Goal: Task Accomplishment & Management: Use online tool/utility

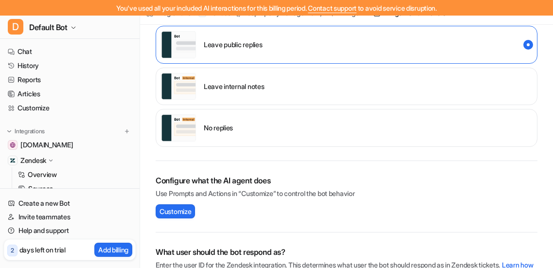
scroll to position [292, 0]
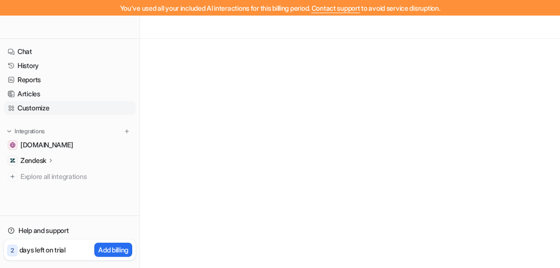
click at [36, 106] on link "Customize" at bounding box center [70, 108] width 132 height 14
click at [13, 106] on icon at bounding box center [11, 108] width 7 height 7
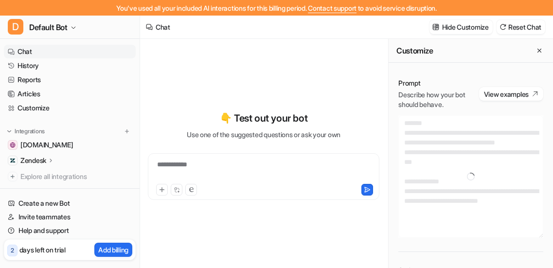
type textarea "**********"
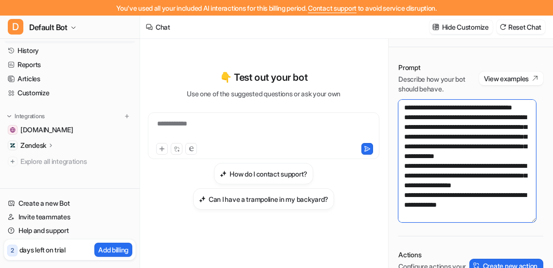
scroll to position [22, 0]
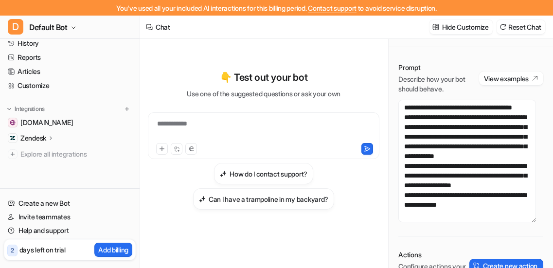
click at [35, 137] on p "Zendesk" at bounding box center [33, 138] width 26 height 10
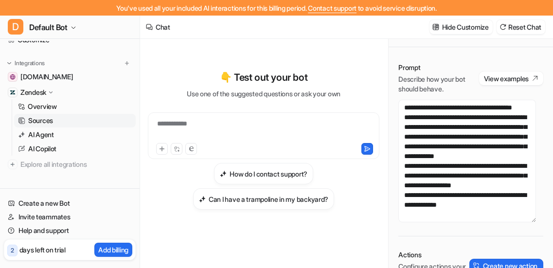
scroll to position [78, 0]
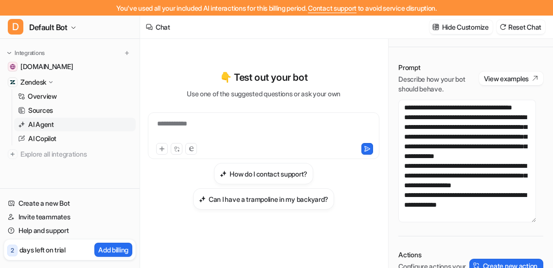
click at [47, 123] on p "AI Agent" at bounding box center [41, 125] width 26 height 10
click at [35, 125] on p "AI Agent" at bounding box center [41, 125] width 26 height 10
click at [35, 124] on p "AI Agent" at bounding box center [41, 125] width 26 height 10
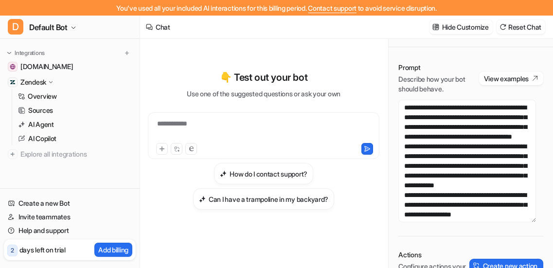
scroll to position [156, 0]
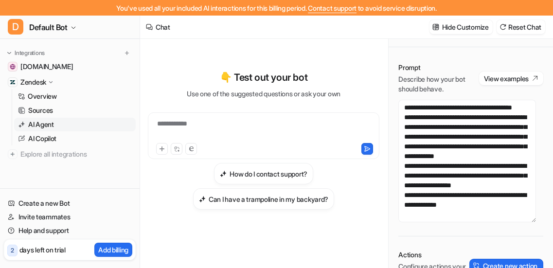
click at [19, 119] on link "AI Agent" at bounding box center [75, 125] width 122 height 14
click at [32, 126] on p "AI Agent" at bounding box center [41, 125] width 26 height 10
click at [35, 138] on p "AI Copilot" at bounding box center [42, 139] width 28 height 10
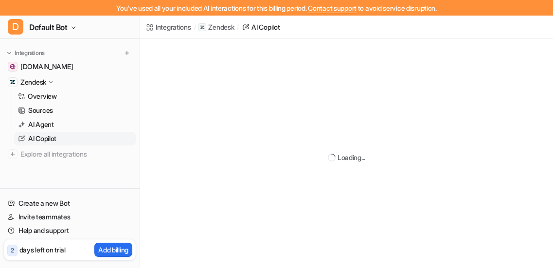
click at [41, 140] on p "AI Copilot" at bounding box center [42, 139] width 28 height 10
click at [46, 120] on p "AI Agent" at bounding box center [41, 125] width 26 height 10
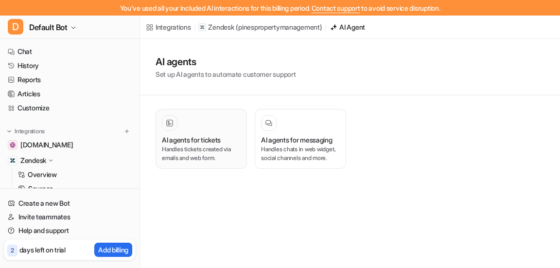
click at [201, 150] on p "Handles tickets created via emails and web form." at bounding box center [201, 154] width 79 height 18
click at [170, 126] on icon at bounding box center [169, 123] width 7 height 7
click at [194, 142] on h3 "AI agents for tickets" at bounding box center [191, 140] width 59 height 10
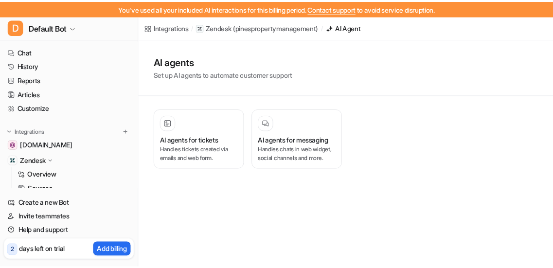
scroll to position [78, 0]
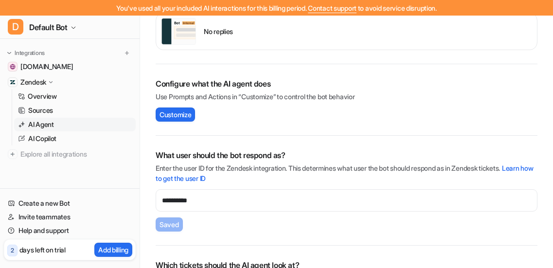
scroll to position [389, 0]
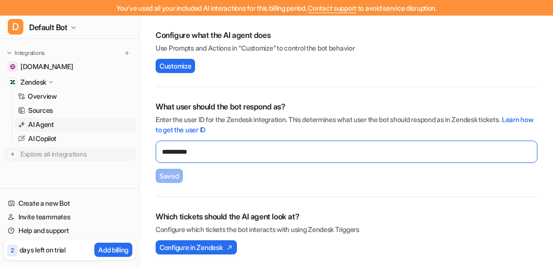
drag, startPoint x: 237, startPoint y: 152, endPoint x: 61, endPoint y: 154, distance: 175.6
paste input "***"
type input "**********"
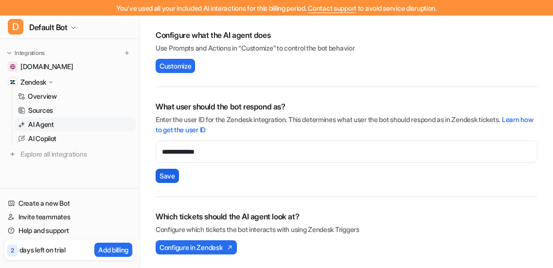
click at [166, 173] on span "Save" at bounding box center [168, 176] width 16 height 10
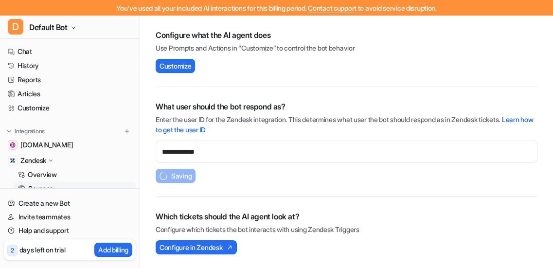
scroll to position [78, 0]
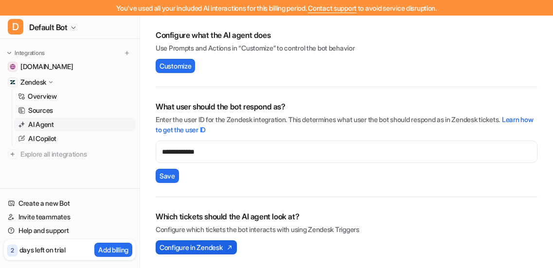
click at [219, 246] on span "Configure in Zendesk" at bounding box center [191, 247] width 63 height 10
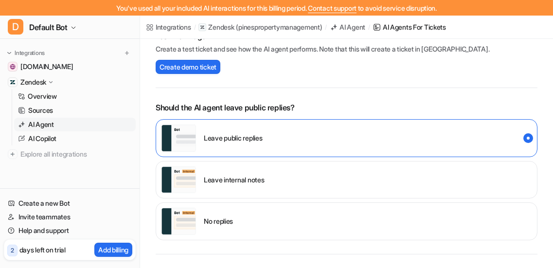
scroll to position [156, 0]
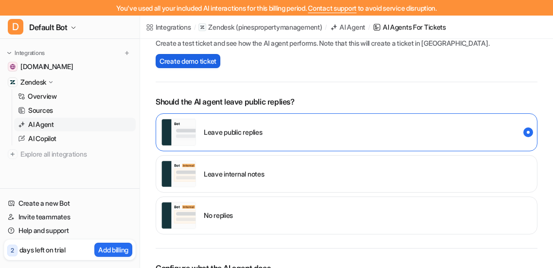
click at [214, 63] on span "Create demo ticket" at bounding box center [188, 61] width 57 height 10
